Goal: Transaction & Acquisition: Download file/media

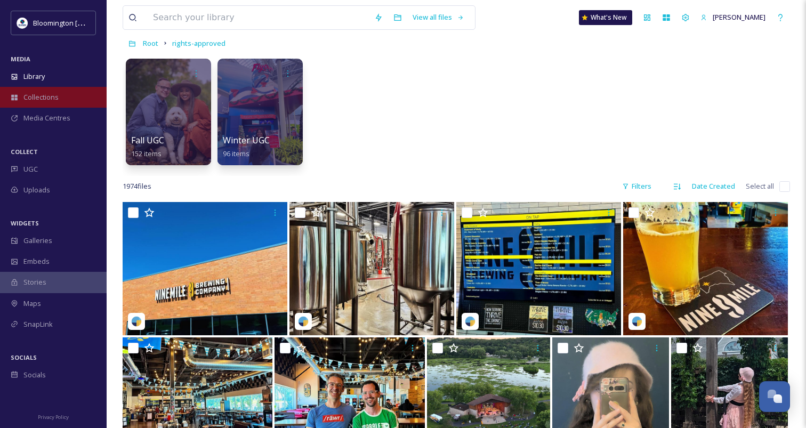
scroll to position [2801, 0]
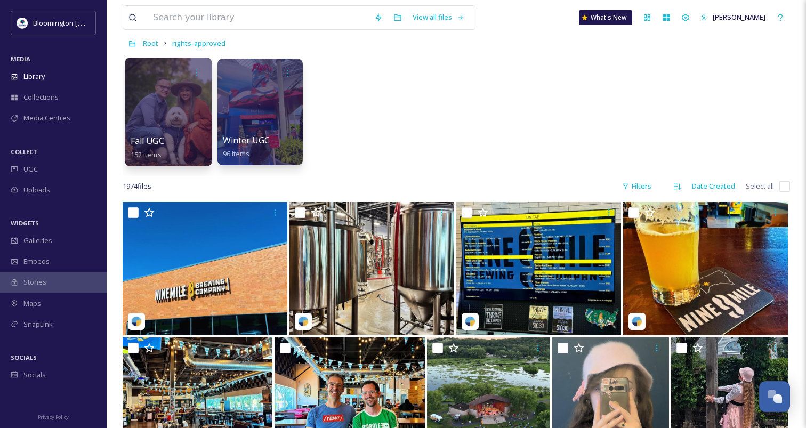
click at [166, 111] on div at bounding box center [168, 112] width 87 height 109
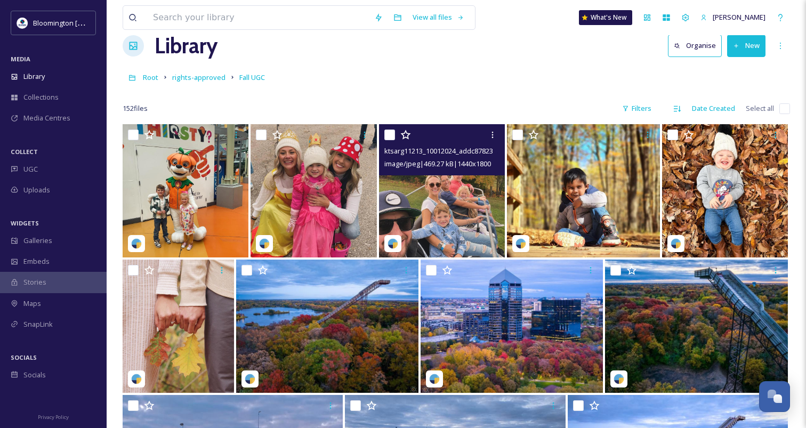
scroll to position [22, 0]
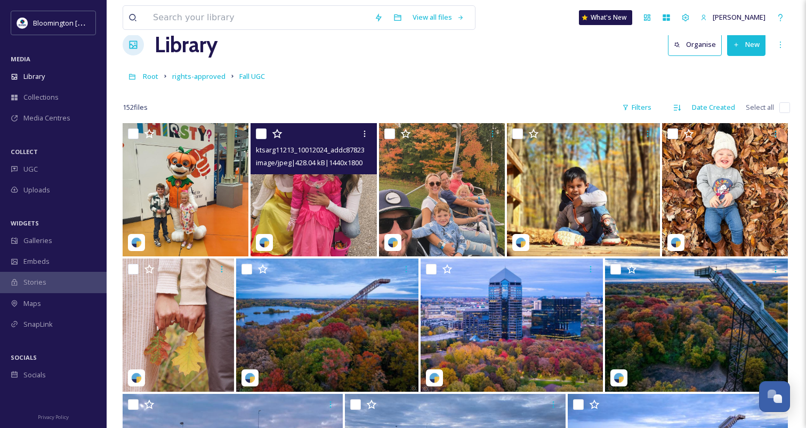
click at [326, 213] on img at bounding box center [313, 189] width 126 height 133
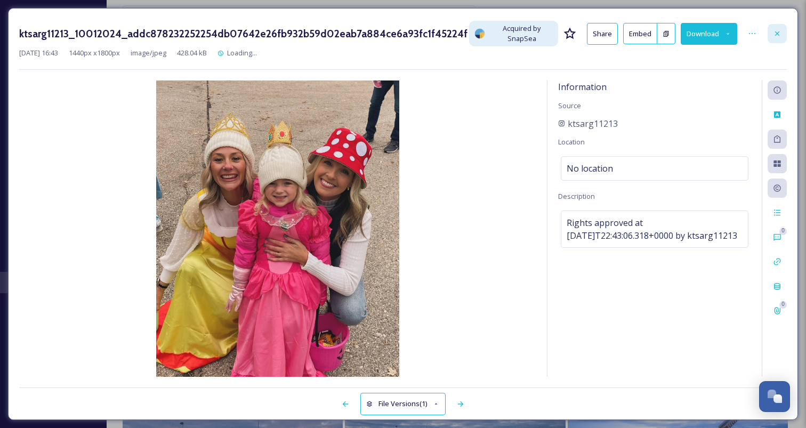
click at [774, 34] on icon at bounding box center [777, 33] width 9 height 9
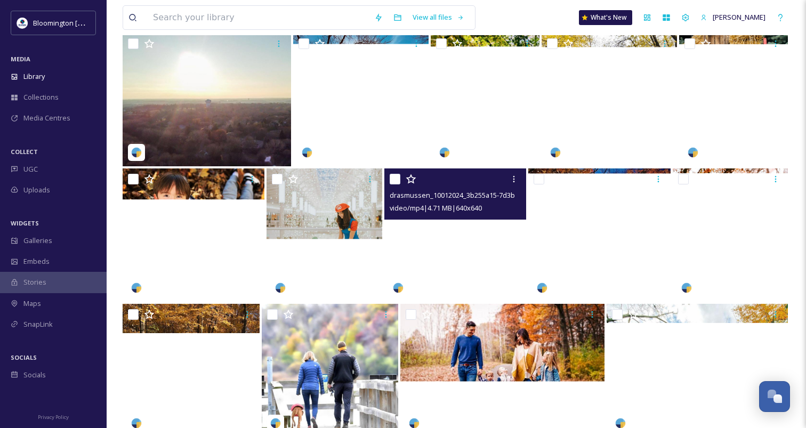
scroll to position [3521, 0]
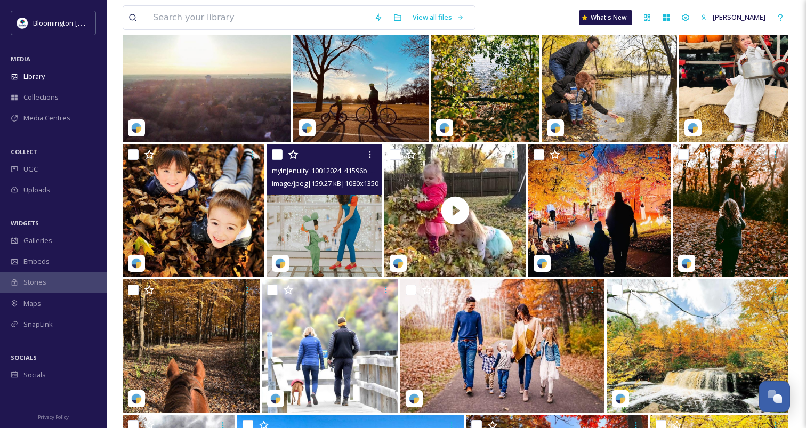
click at [338, 218] on img at bounding box center [323, 210] width 115 height 133
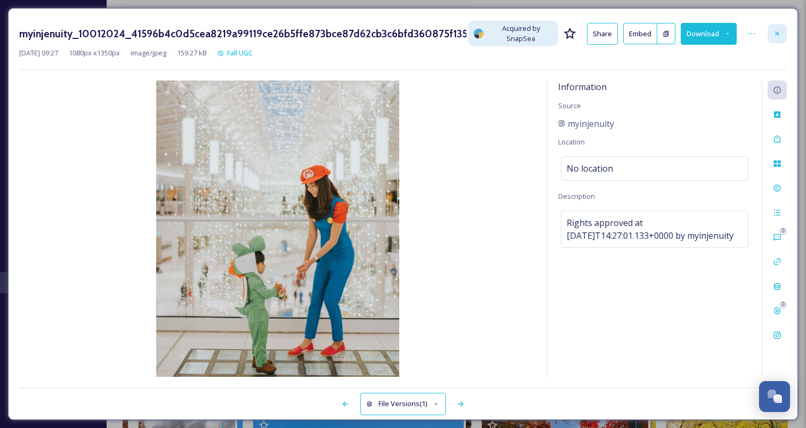
click at [780, 33] on icon at bounding box center [777, 33] width 9 height 9
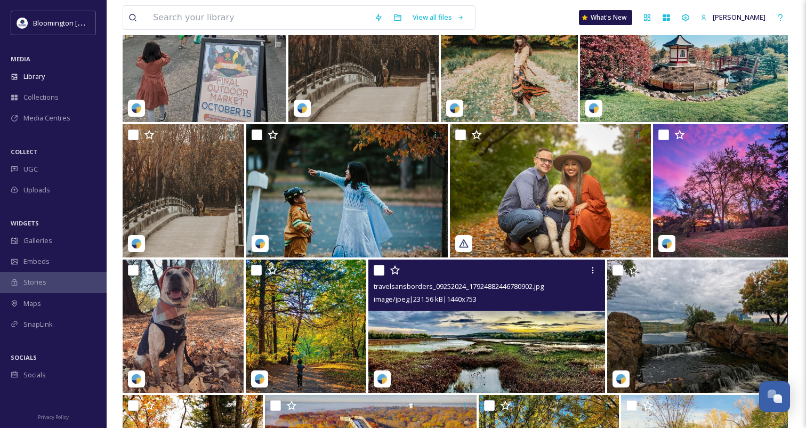
scroll to position [2181, 0]
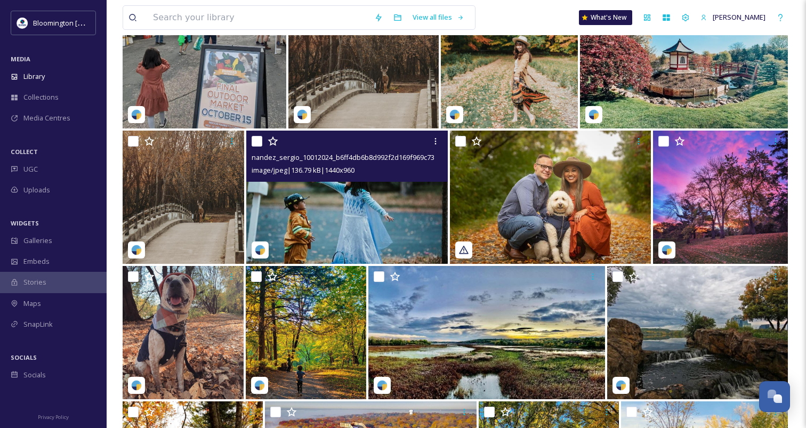
click at [395, 188] on img at bounding box center [346, 197] width 201 height 133
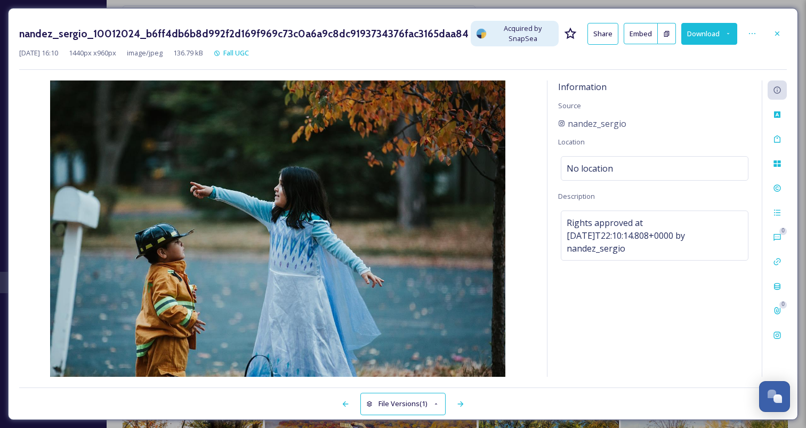
click at [711, 36] on button "Download" at bounding box center [709, 34] width 56 height 22
click at [686, 58] on span "Download Original (1440 x 960)" at bounding box center [681, 58] width 97 height 10
click at [781, 32] on icon at bounding box center [777, 33] width 9 height 9
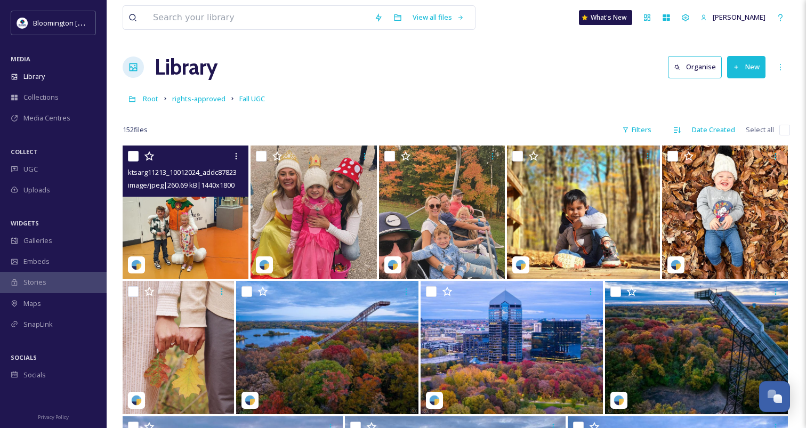
click at [184, 207] on img at bounding box center [186, 211] width 126 height 133
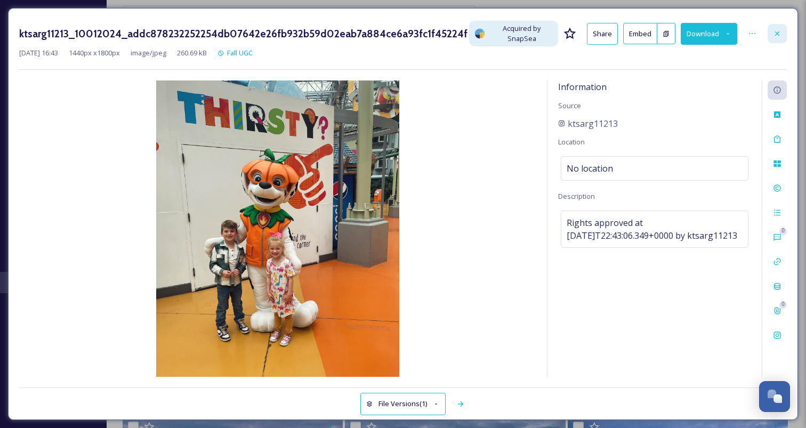
click at [773, 34] on icon at bounding box center [777, 33] width 9 height 9
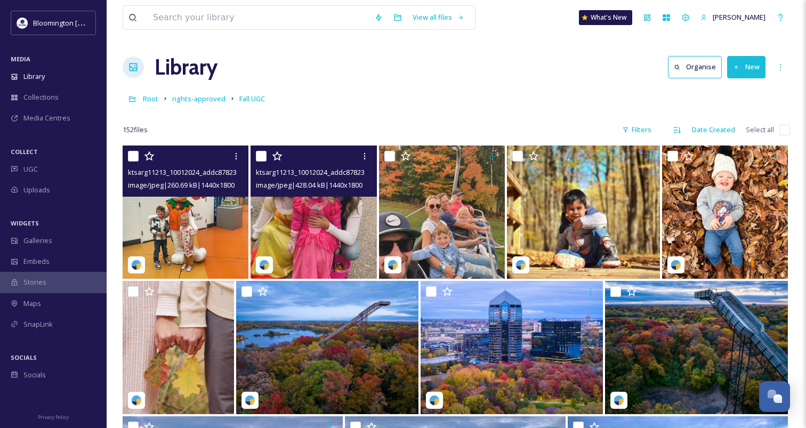
click at [339, 221] on img at bounding box center [313, 211] width 126 height 133
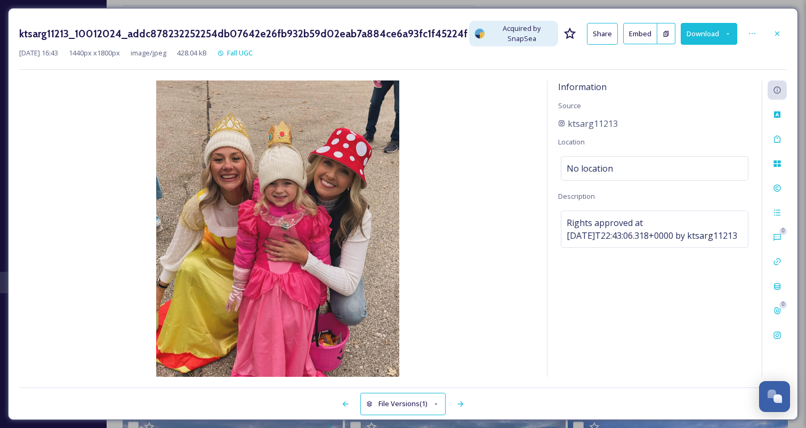
click at [716, 34] on button "Download" at bounding box center [709, 34] width 56 height 22
click at [707, 50] on div "Download Original (1440 x 1800)" at bounding box center [680, 58] width 111 height 21
click at [775, 36] on icon at bounding box center [777, 33] width 9 height 9
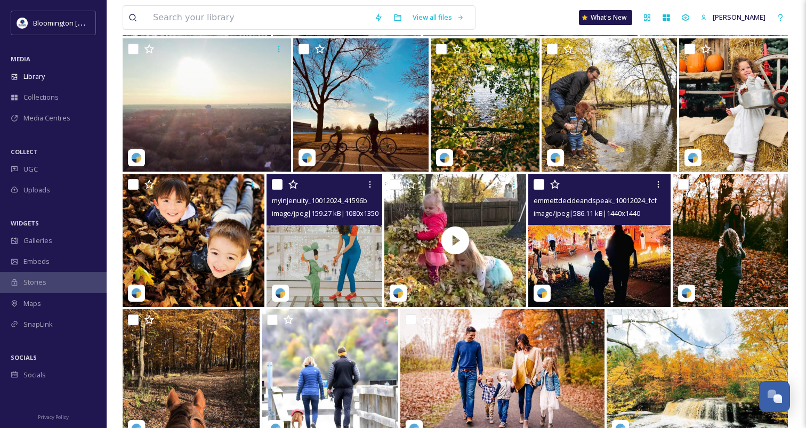
scroll to position [3510, 0]
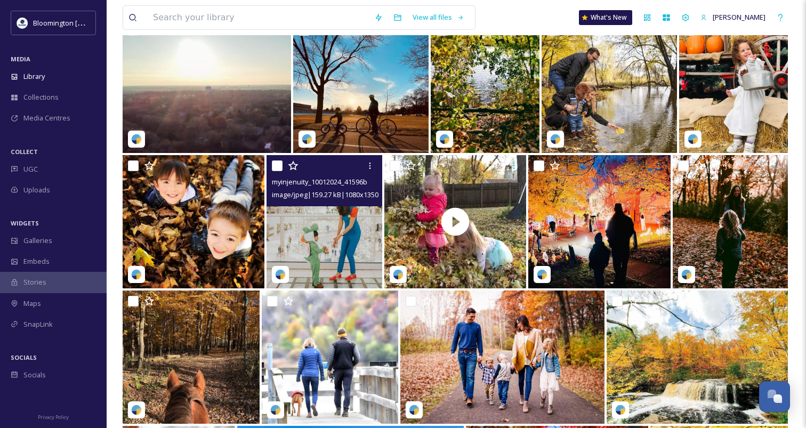
click at [325, 245] on img at bounding box center [323, 221] width 115 height 133
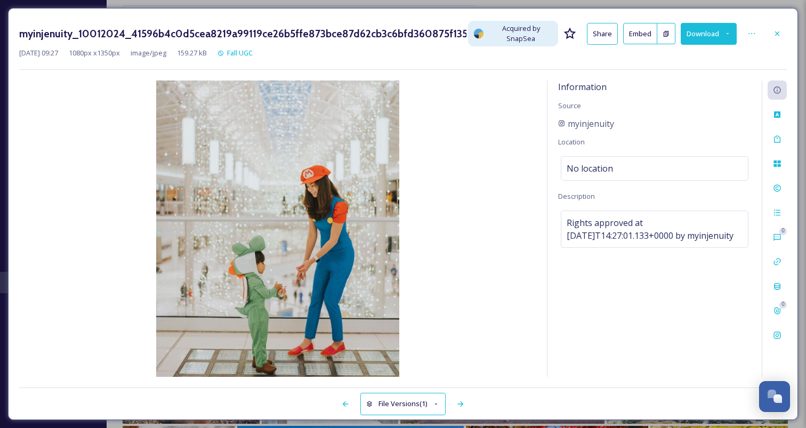
click at [704, 34] on button "Download" at bounding box center [709, 34] width 56 height 22
click at [701, 56] on span "Download Original (1080 x 1350)" at bounding box center [680, 58] width 101 height 10
click at [781, 33] on icon at bounding box center [777, 33] width 9 height 9
